Goal: Transaction & Acquisition: Obtain resource

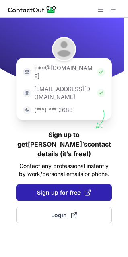
click at [72, 188] on span "Sign up for free" at bounding box center [64, 192] width 54 height 8
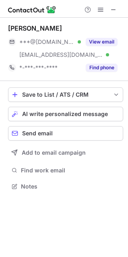
scroll to position [181, 128]
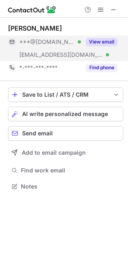
click at [101, 41] on button "View email" at bounding box center [102, 42] width 32 height 8
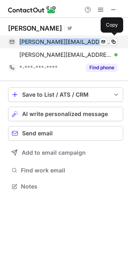
drag, startPoint x: 20, startPoint y: 43, endPoint x: 96, endPoint y: 42, distance: 76.1
click at [96, 42] on span "[PERSON_NAME][EMAIL_ADDRESS][DOMAIN_NAME]" at bounding box center [65, 41] width 92 height 7
copy span "[PERSON_NAME][EMAIL_ADDRESS][DOMAIN_NAME]"
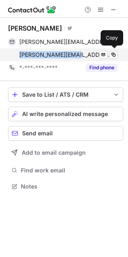
drag, startPoint x: 18, startPoint y: 56, endPoint x: 73, endPoint y: 56, distance: 55.6
click at [73, 56] on div "[PERSON_NAME][EMAIL_ADDRESS][DOMAIN_NAME] Verified Send email Copy" at bounding box center [62, 54] width 109 height 13
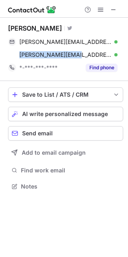
copy span "adam@f5project.org"
